Goal: Task Accomplishment & Management: Manage account settings

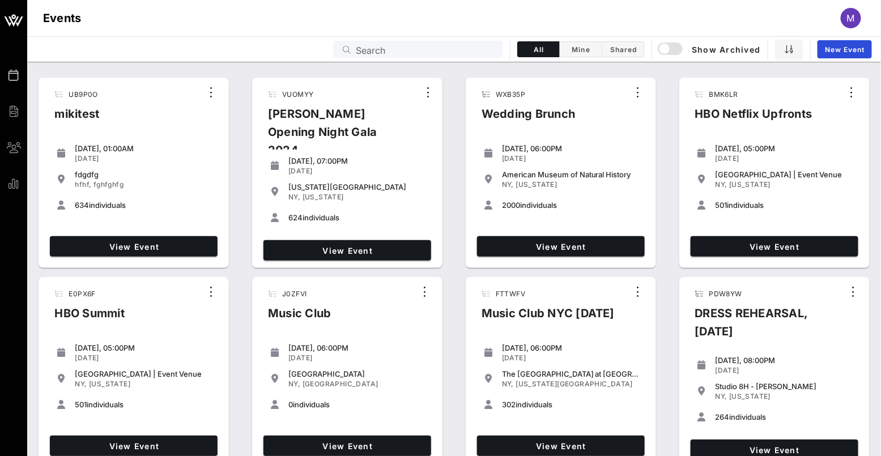
click at [379, 41] on div "Search" at bounding box center [426, 49] width 140 height 17
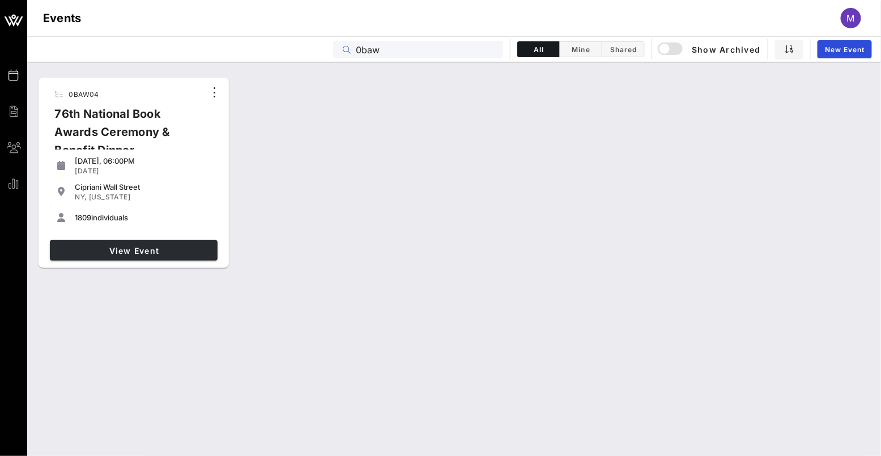
type input "0baw"
click at [186, 241] on link "View Event" at bounding box center [134, 250] width 168 height 20
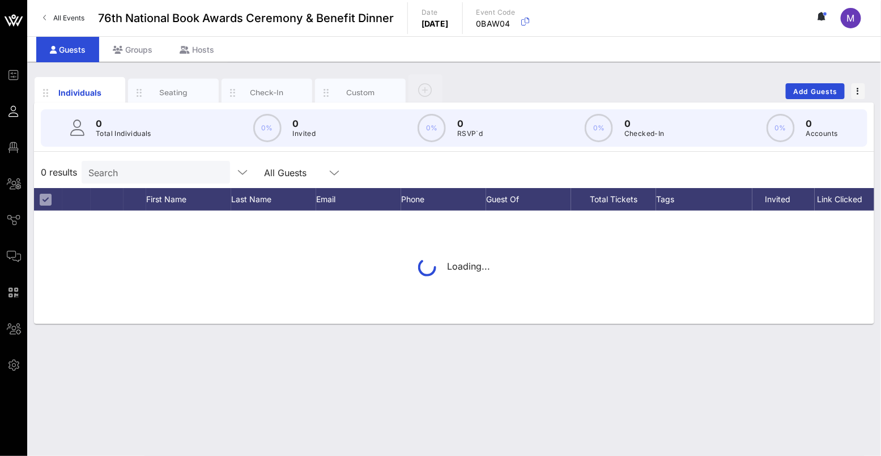
click at [153, 134] on div "0 Total Individuals 0% 0 Invited 0% 0 RSVP`d 0% 0 Checked-In 0% 0 Accounts" at bounding box center [454, 127] width 826 height 37
click at [139, 173] on input "text" at bounding box center [154, 172] width 133 height 15
paste input "[EMAIL_ADDRESS][DOMAIN_NAME]"
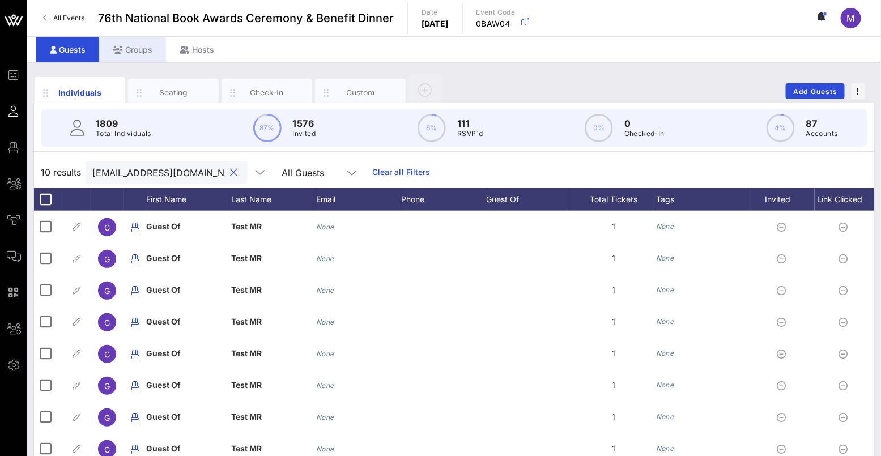
type input "[EMAIL_ADDRESS][DOMAIN_NAME]"
click at [137, 42] on div "Groups" at bounding box center [132, 49] width 67 height 25
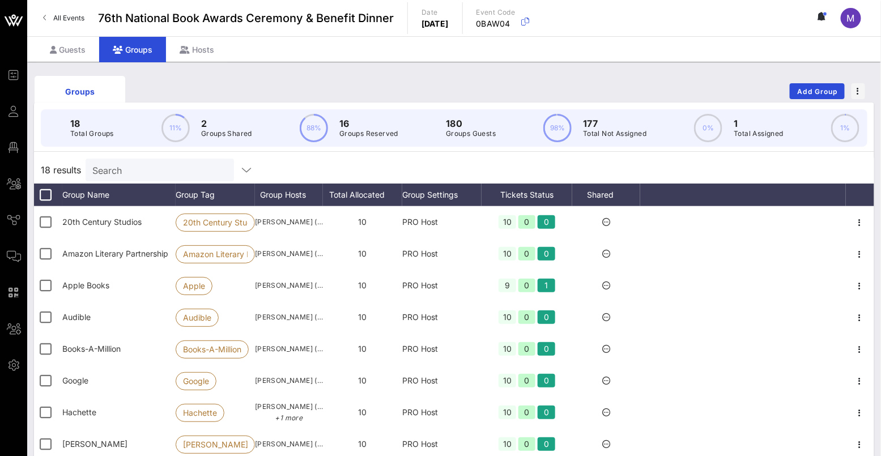
click at [164, 168] on div "Search" at bounding box center [158, 170] width 133 height 23
paste input "[EMAIL_ADDRESS][DOMAIN_NAME]"
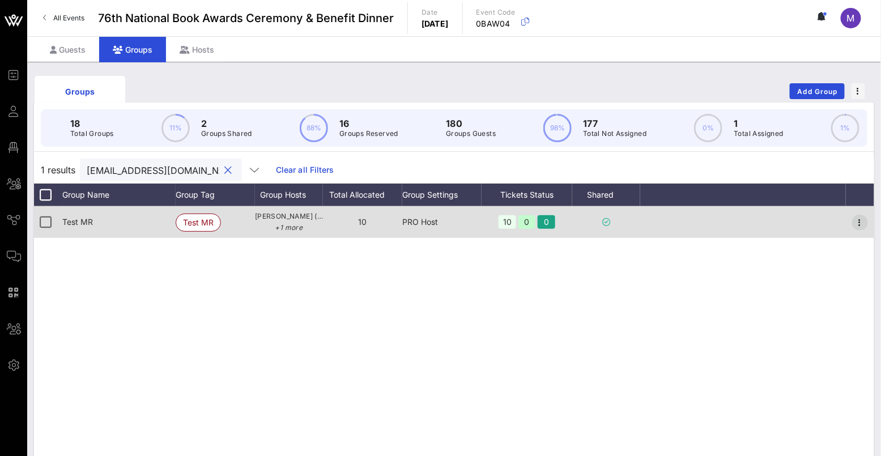
type input "[EMAIL_ADDRESS][DOMAIN_NAME]"
click at [867, 229] on span "button" at bounding box center [860, 223] width 16 height 14
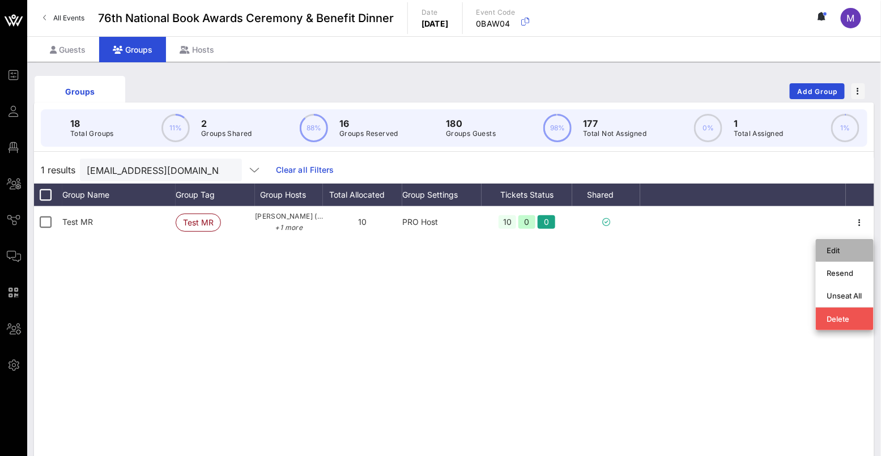
click at [847, 253] on div "Edit" at bounding box center [844, 250] width 35 height 9
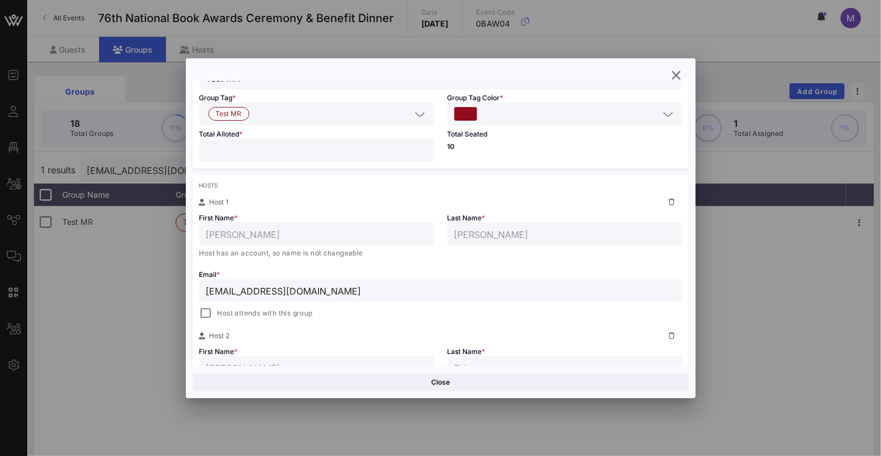
scroll to position [95, 0]
click at [363, 289] on input "[EMAIL_ADDRESS][DOMAIN_NAME]" at bounding box center [440, 288] width 469 height 15
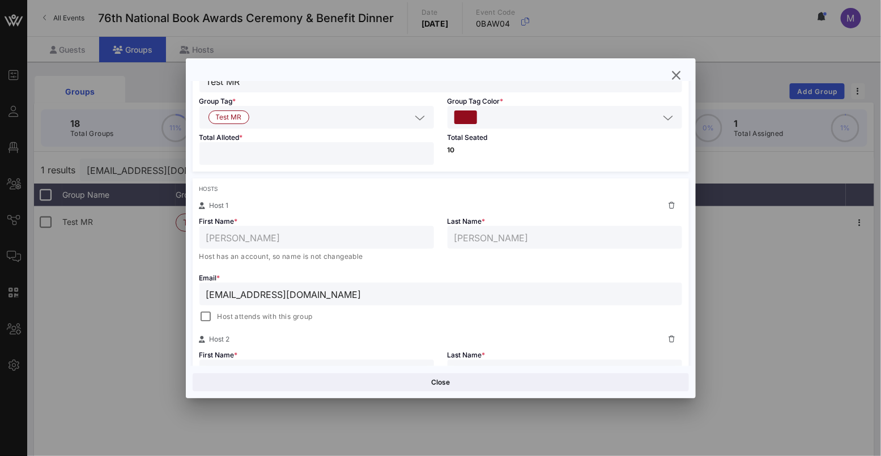
scroll to position [88, 0]
click at [859, 436] on div at bounding box center [440, 228] width 881 height 456
